Goal: Find specific page/section: Find specific page/section

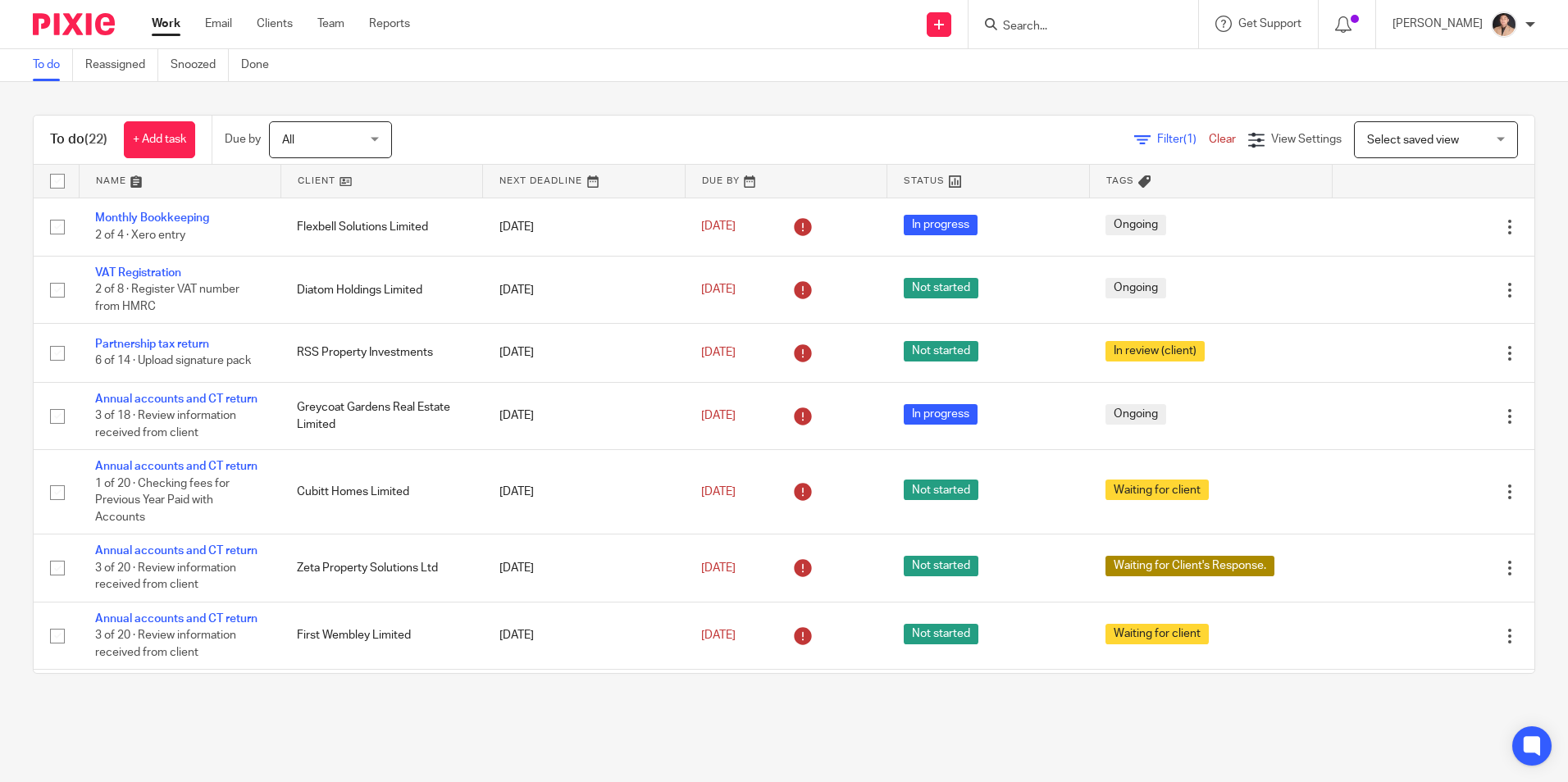
drag, startPoint x: 0, startPoint y: 0, endPoint x: 181, endPoint y: 27, distance: 183.0
click at [161, 21] on link "Work" at bounding box center [166, 24] width 29 height 17
click at [1085, 23] on input "Search" at bounding box center [1075, 27] width 147 height 15
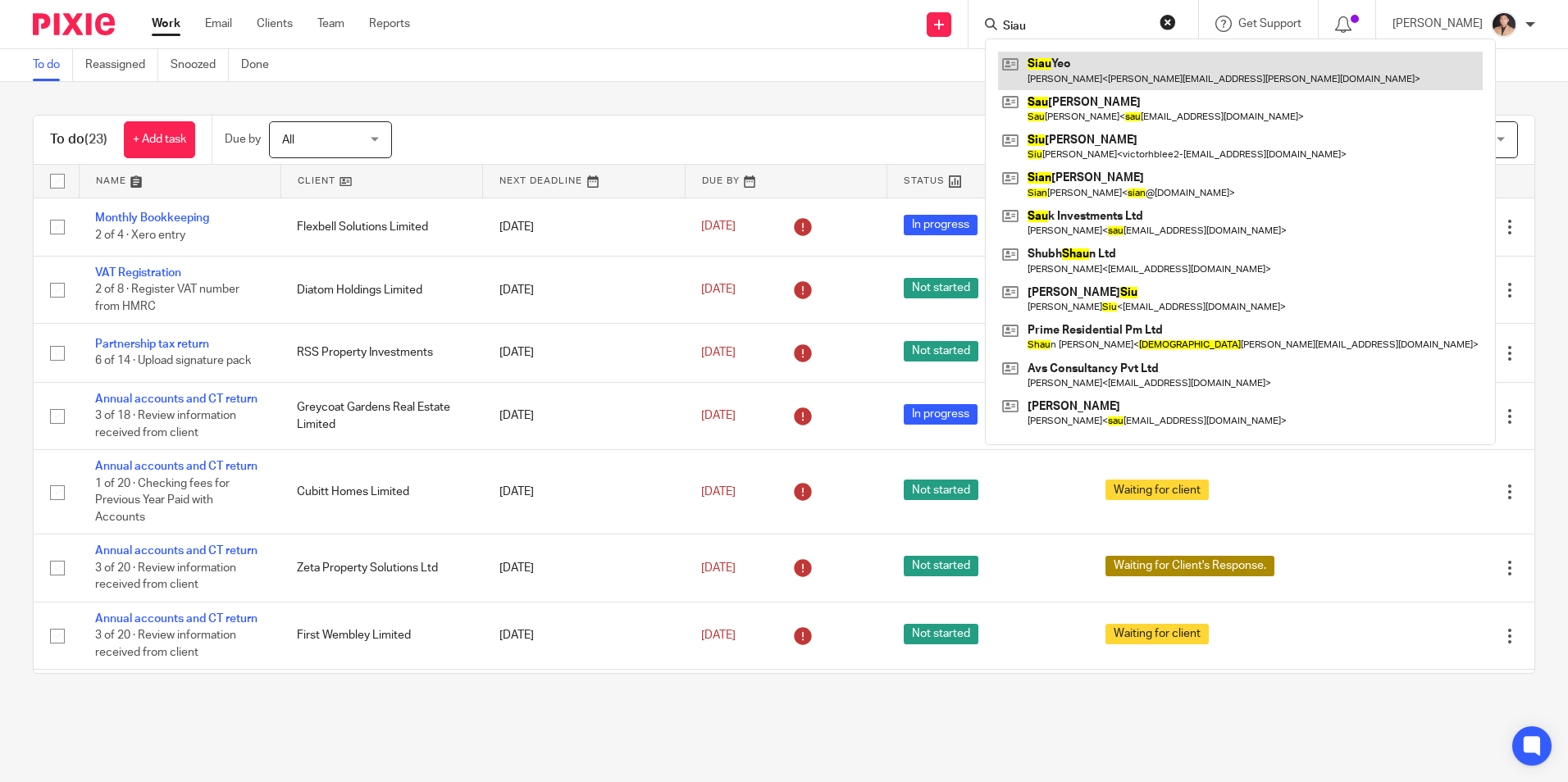
type input "Siau"
click at [1140, 77] on link at bounding box center [1240, 70] width 485 height 37
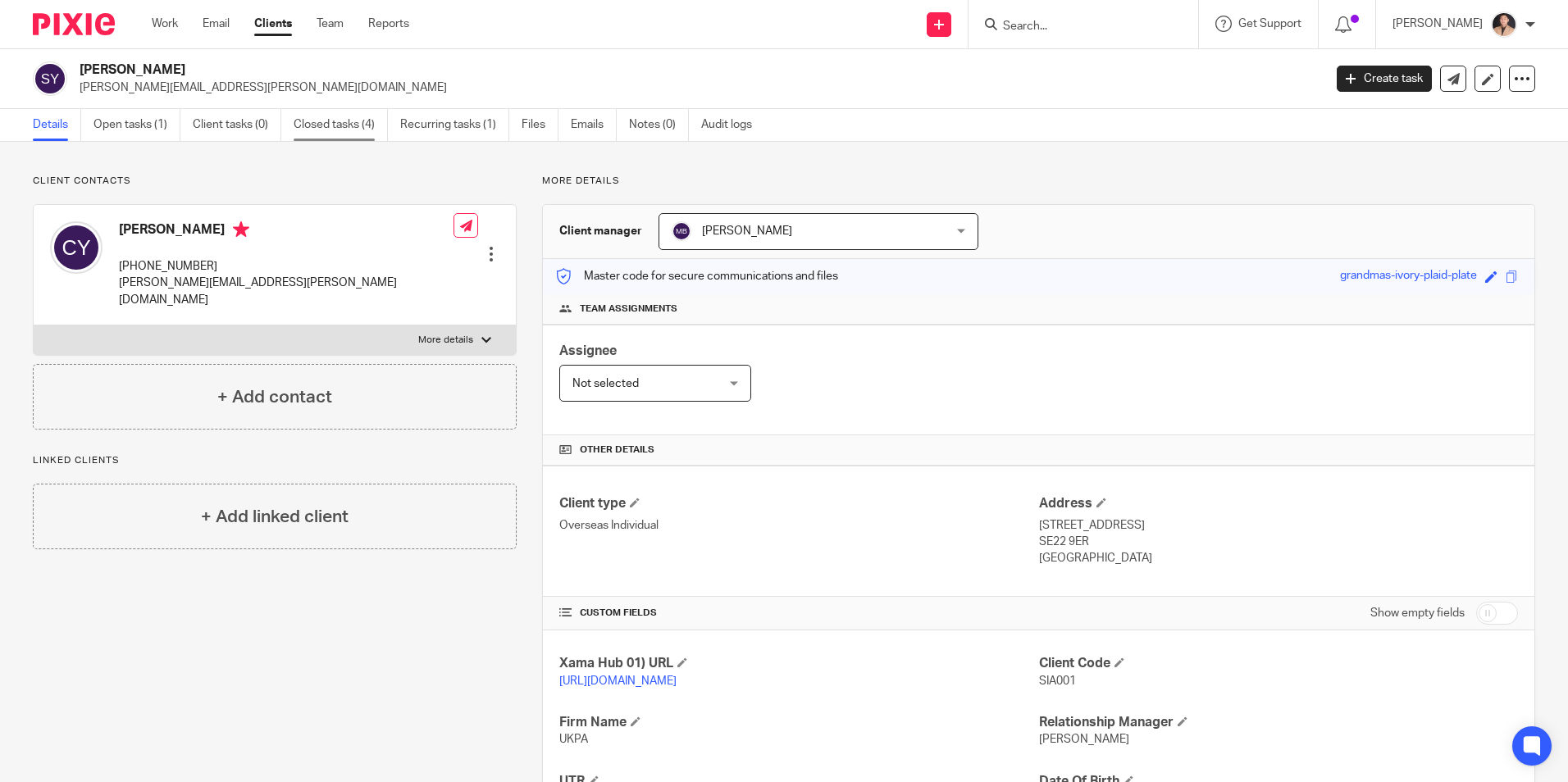
click at [311, 134] on link "Closed tasks (4)" at bounding box center [340, 125] width 94 height 32
click at [170, 127] on link "Open tasks (1)" at bounding box center [136, 125] width 87 height 32
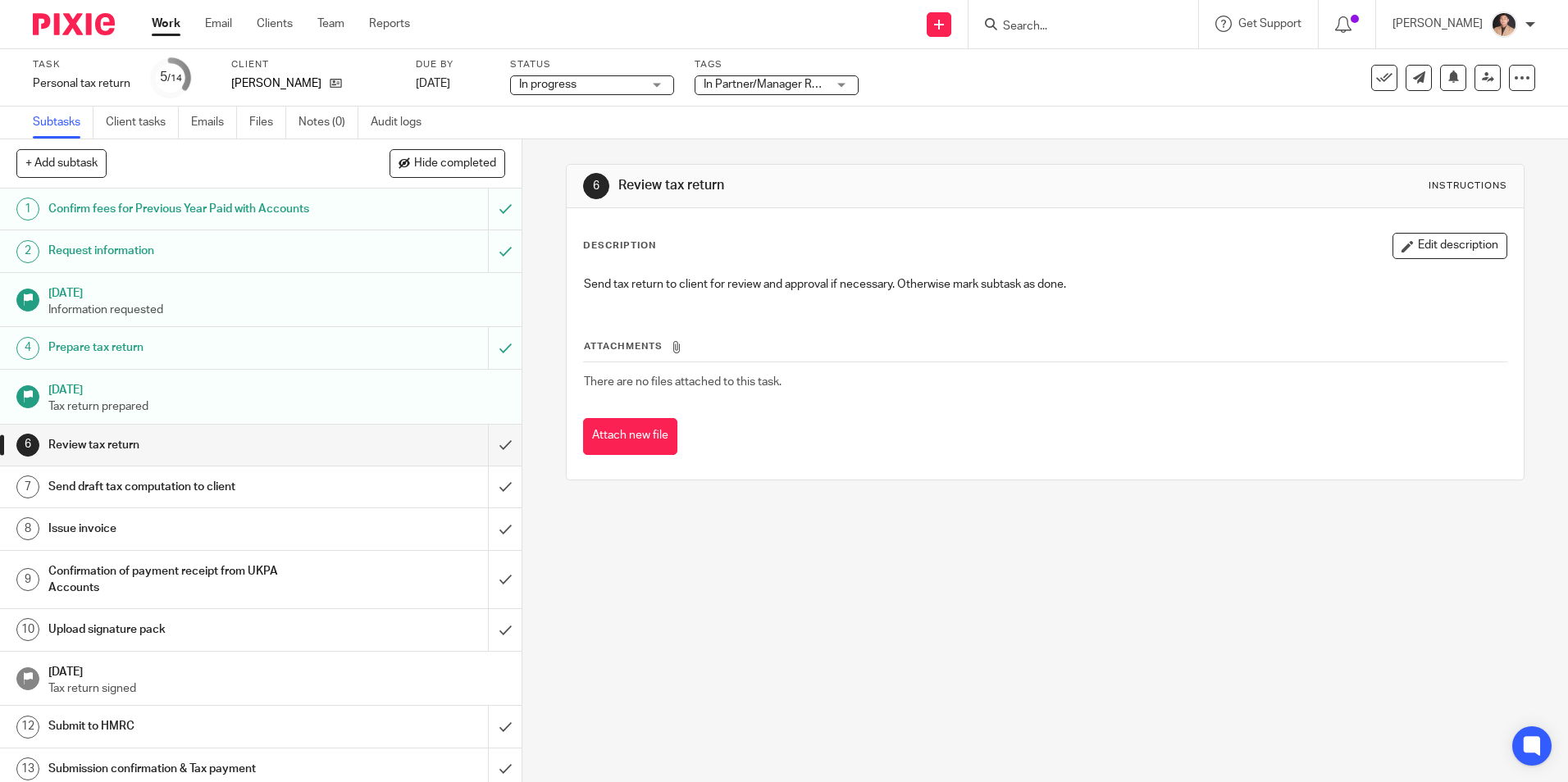
drag, startPoint x: 171, startPoint y: 24, endPoint x: 236, endPoint y: 22, distance: 65.0
click at [171, 24] on link "Work" at bounding box center [166, 24] width 29 height 17
